Goal: Information Seeking & Learning: Find specific fact

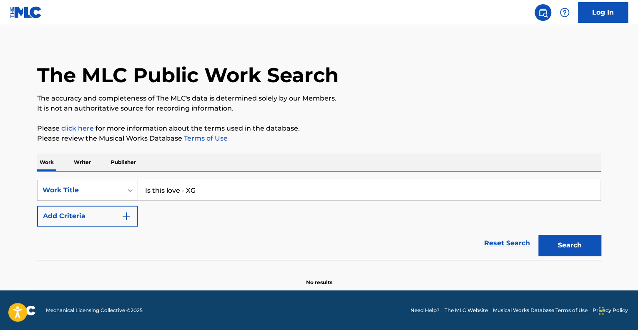
type input "Is this love - XG"
click at [538, 235] on button "Search" at bounding box center [569, 245] width 63 height 21
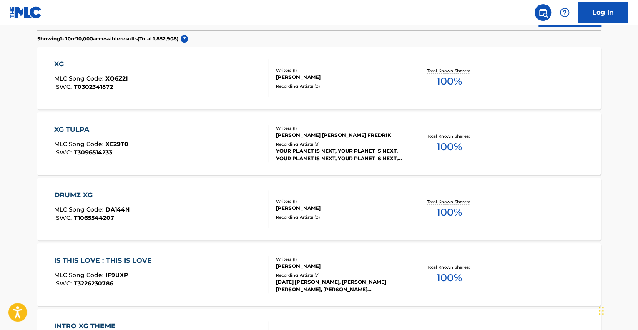
scroll to position [232, 0]
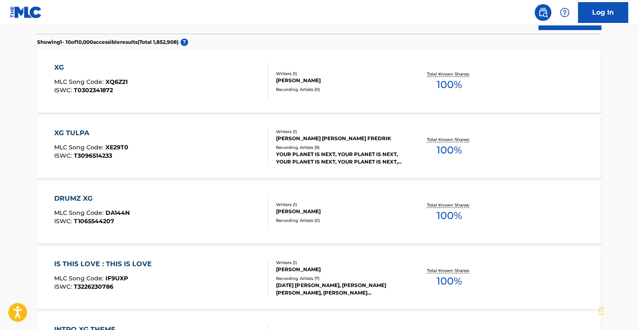
click at [299, 73] on div "Writers ( 1 )" at bounding box center [339, 73] width 126 height 6
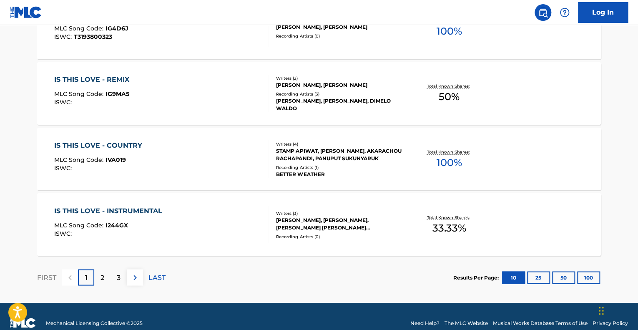
scroll to position [690, 0]
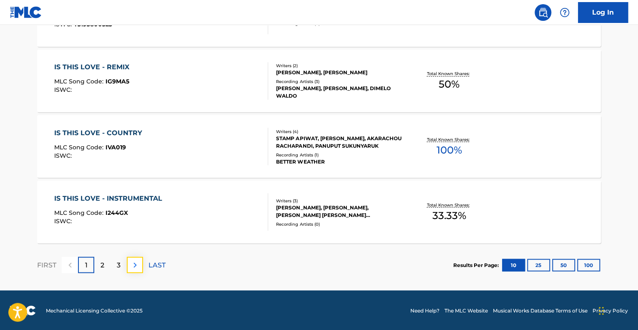
click at [140, 267] on img at bounding box center [135, 265] width 10 height 10
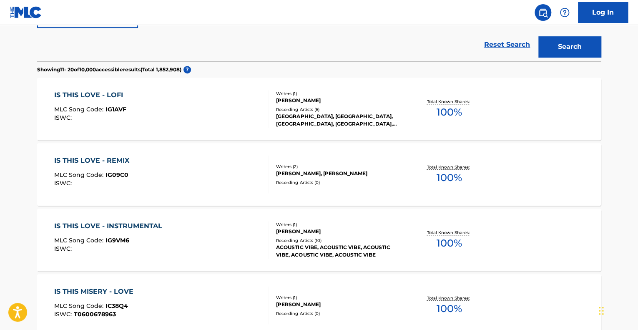
scroll to position [190, 0]
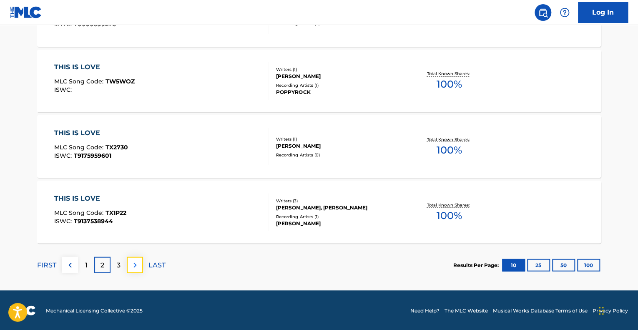
click at [135, 268] on img at bounding box center [135, 265] width 10 height 10
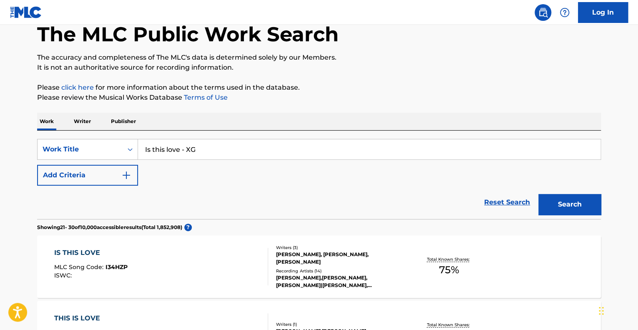
scroll to position [23, 0]
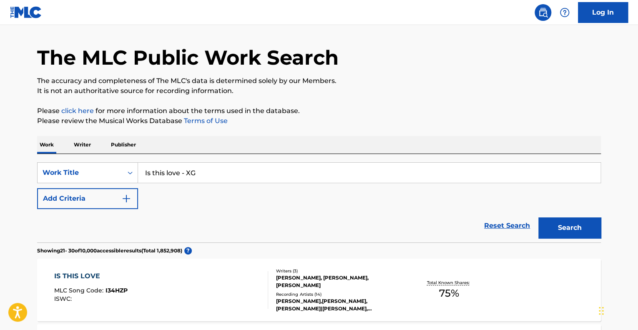
click at [198, 178] on input "Is this love - XG" at bounding box center [369, 173] width 462 height 20
click at [246, 167] on input "Is this love - XG" at bounding box center [369, 173] width 462 height 20
click at [245, 168] on input "Is this love - XG" at bounding box center [369, 173] width 462 height 20
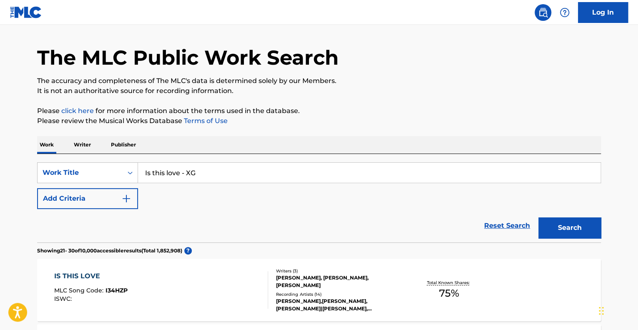
click at [245, 168] on input "Is this love - XG" at bounding box center [369, 173] width 462 height 20
paste input "S THIS LOVE"
type input "IS THIS LOVE - XG"
click at [538, 217] on button "Search" at bounding box center [569, 227] width 63 height 21
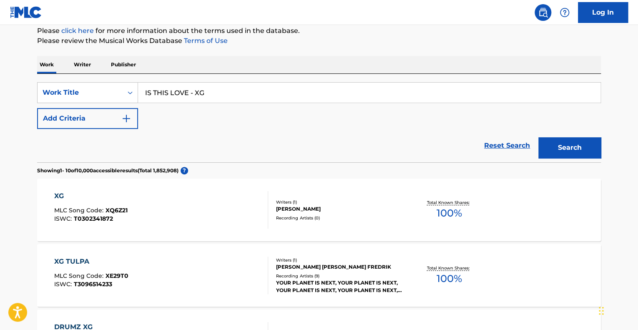
scroll to position [0, 0]
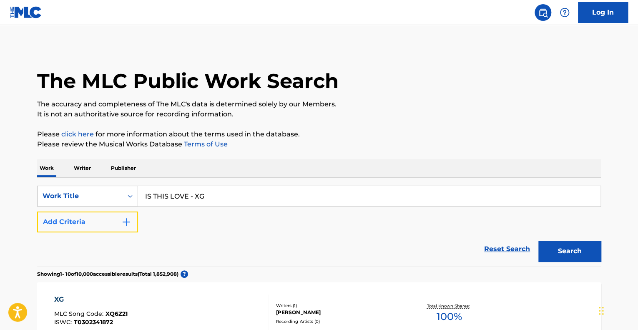
click at [128, 219] on img "Search Form" at bounding box center [126, 222] width 10 height 10
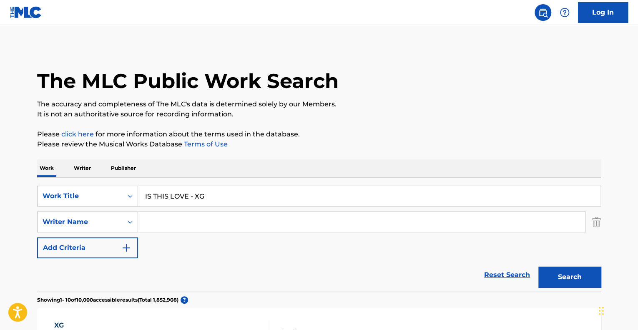
drag, startPoint x: 183, startPoint y: 230, endPoint x: 180, endPoint y: 226, distance: 4.3
click at [183, 230] on input "Search Form" at bounding box center [361, 222] width 447 height 20
paste input "Mychole “[PERSON_NAME]” [PERSON_NAME]"
click at [538, 266] on button "Search" at bounding box center [569, 276] width 63 height 21
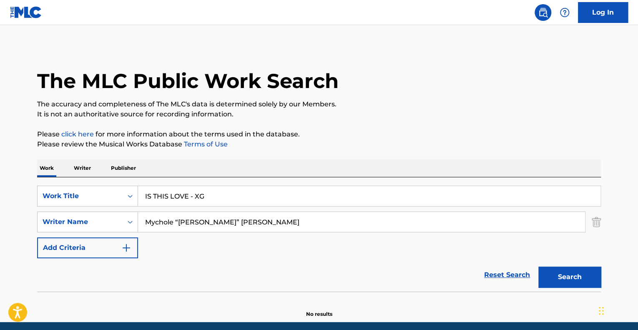
drag, startPoint x: 172, startPoint y: 221, endPoint x: 198, endPoint y: 222, distance: 25.9
click at [198, 222] on input "Mychole “[PERSON_NAME]” [PERSON_NAME]" at bounding box center [361, 222] width 447 height 20
type input "[PERSON_NAME]"
click at [538, 266] on button "Search" at bounding box center [569, 276] width 63 height 21
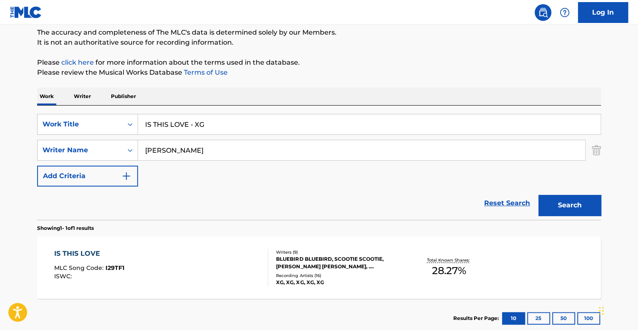
scroll to position [123, 0]
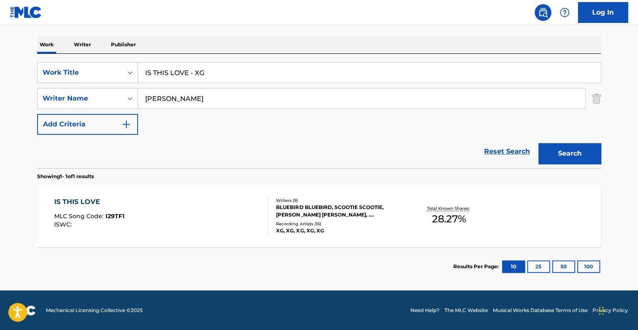
click at [317, 205] on div "BLUEBIRD BLUEBIRD, SCOOTIE SCOOTIE, [PERSON_NAME] [PERSON_NAME], . CHANCELLOR, …" at bounding box center [339, 210] width 126 height 15
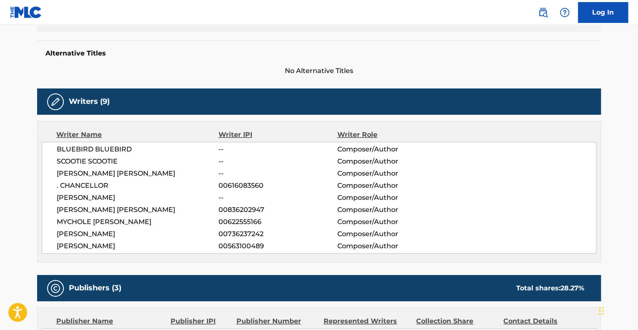
scroll to position [208, 0]
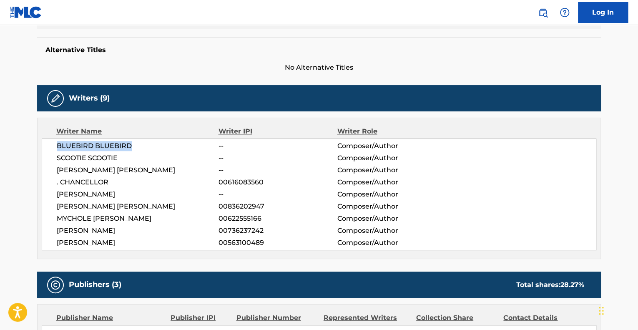
drag, startPoint x: 53, startPoint y: 146, endPoint x: 130, endPoint y: 141, distance: 77.3
click at [130, 141] on div "BLUEBIRD BLUEBIRD -- Composer/Author SCOOTIE SCOOTIE -- Composer/Author [PERSON…" at bounding box center [319, 194] width 554 height 112
